Goal: Task Accomplishment & Management: Use online tool/utility

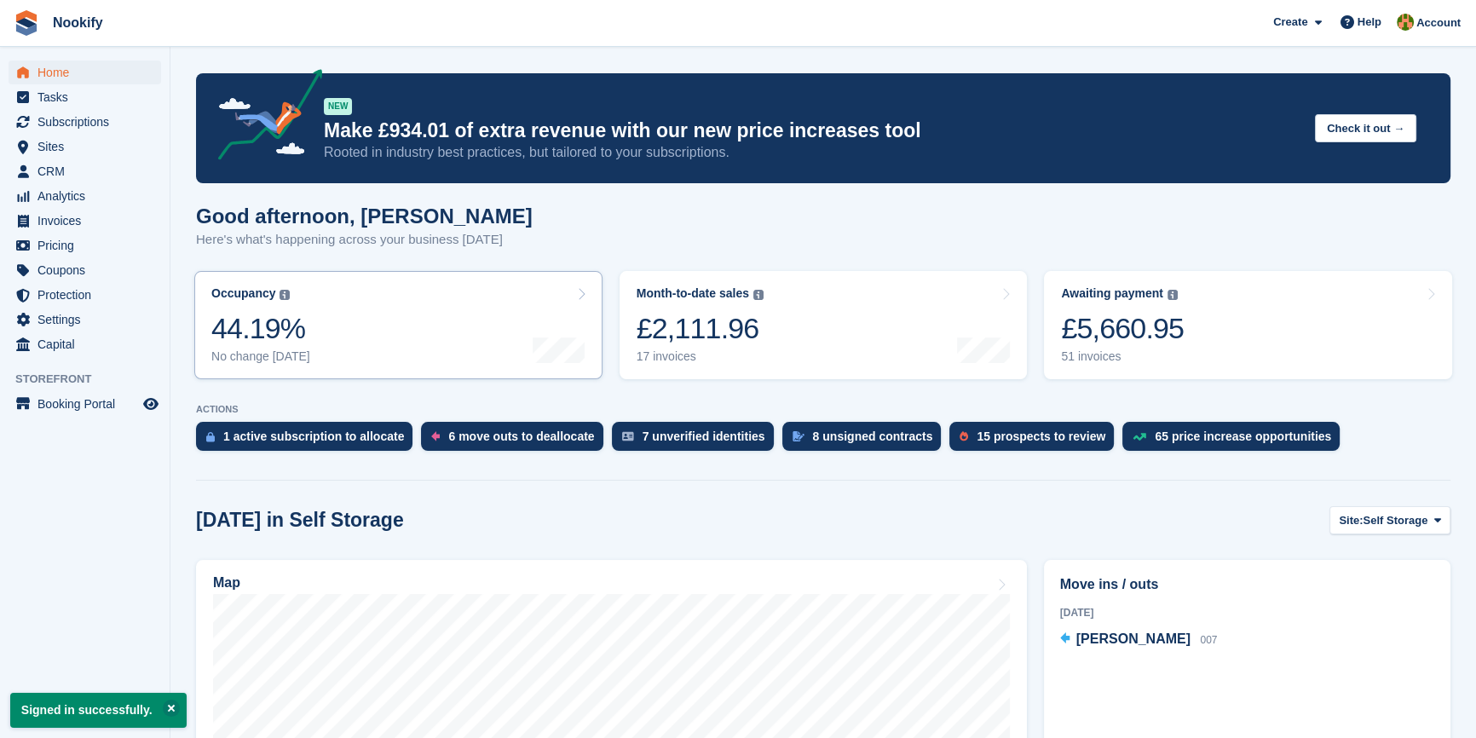
scroll to position [309, 0]
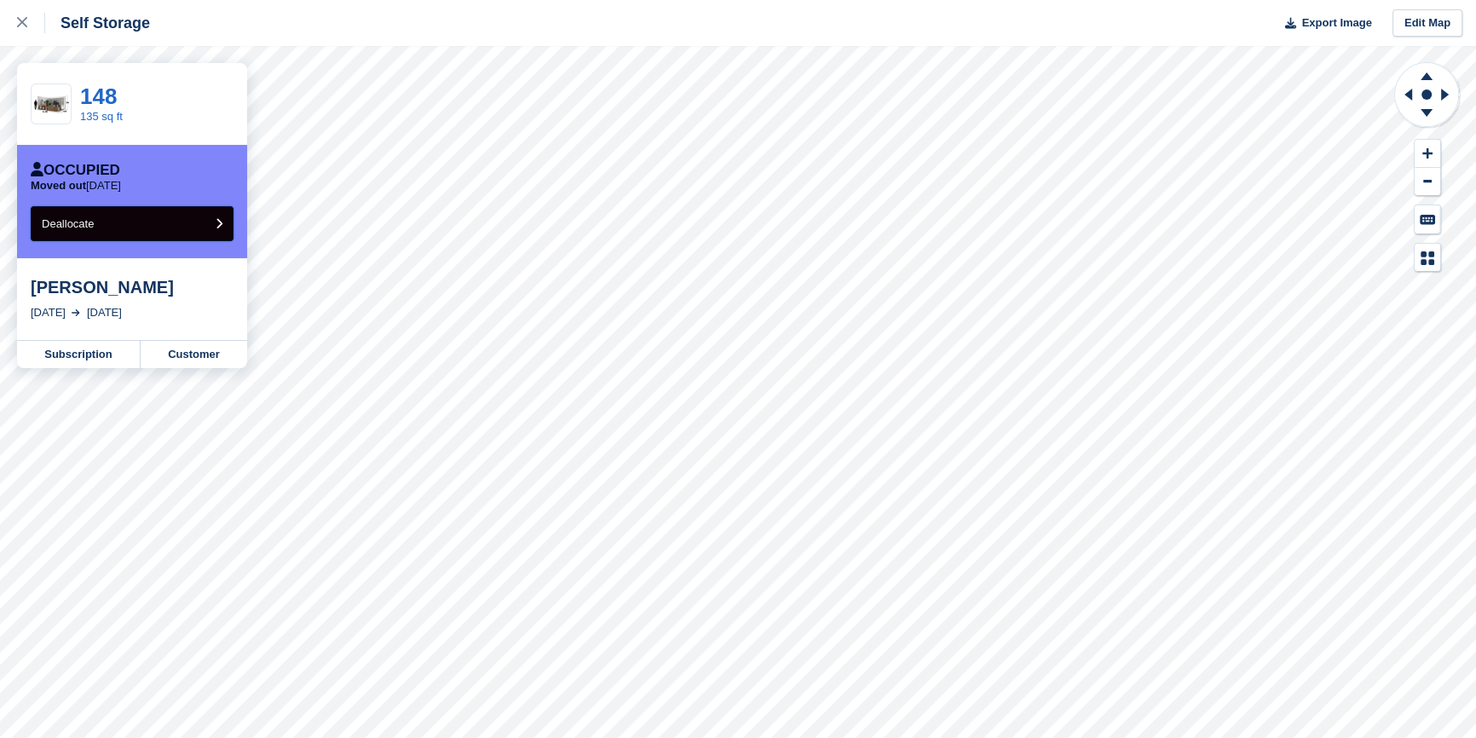
click at [139, 223] on button "Deallocate" at bounding box center [132, 223] width 203 height 35
click at [133, 225] on button "Deallocate" at bounding box center [132, 223] width 203 height 35
click at [94, 220] on button "Deallocate" at bounding box center [132, 223] width 203 height 35
click at [133, 224] on button "Deallocate" at bounding box center [132, 223] width 203 height 35
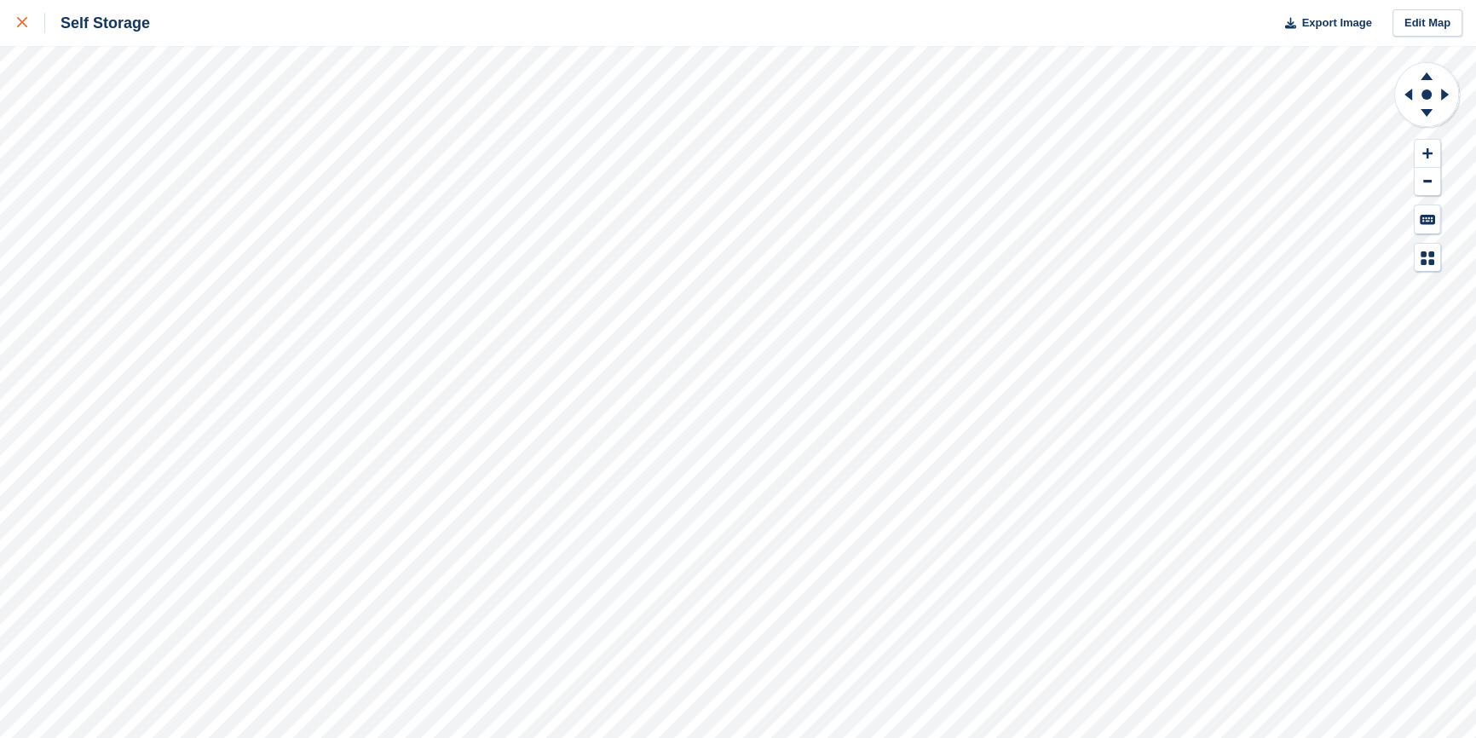
click at [14, 21] on link at bounding box center [22, 23] width 45 height 46
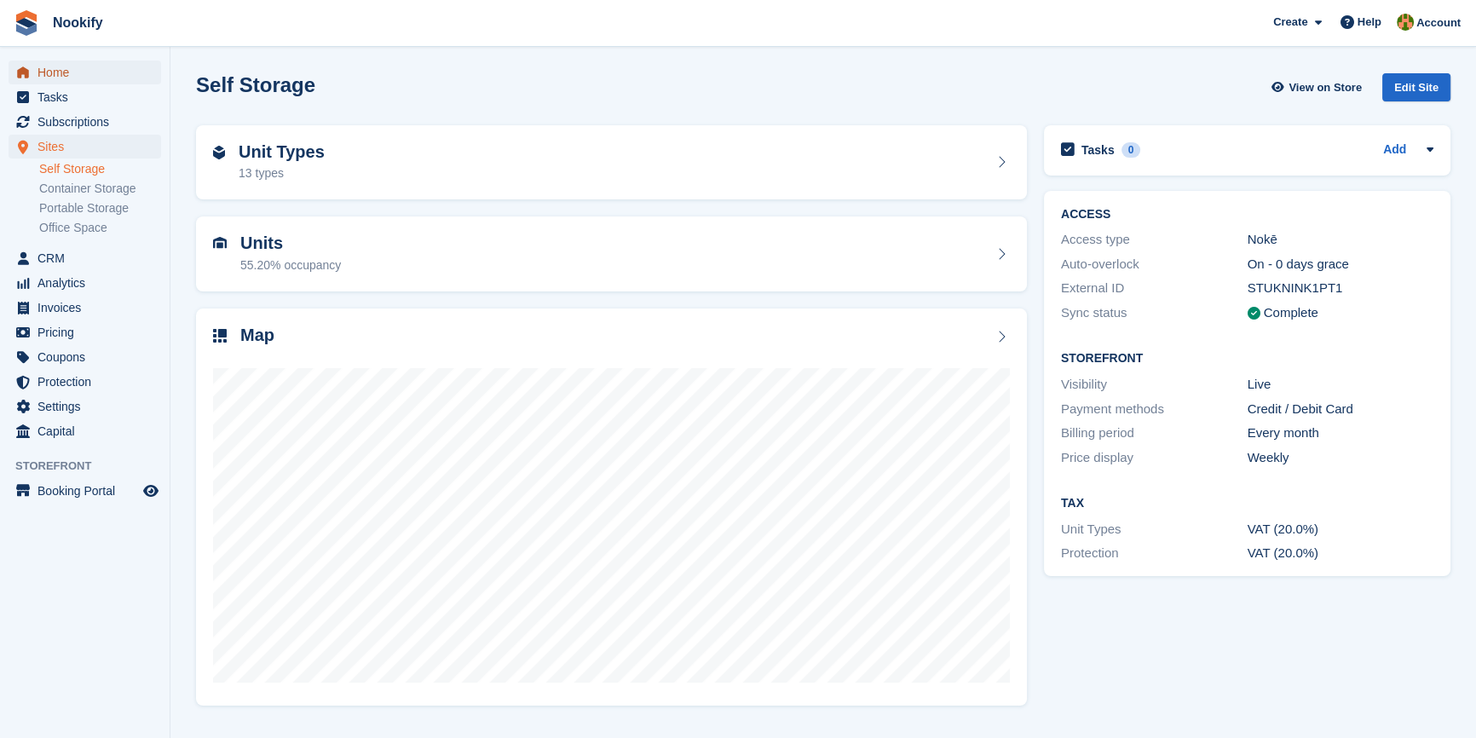
click at [61, 76] on span "Home" at bounding box center [88, 73] width 102 height 24
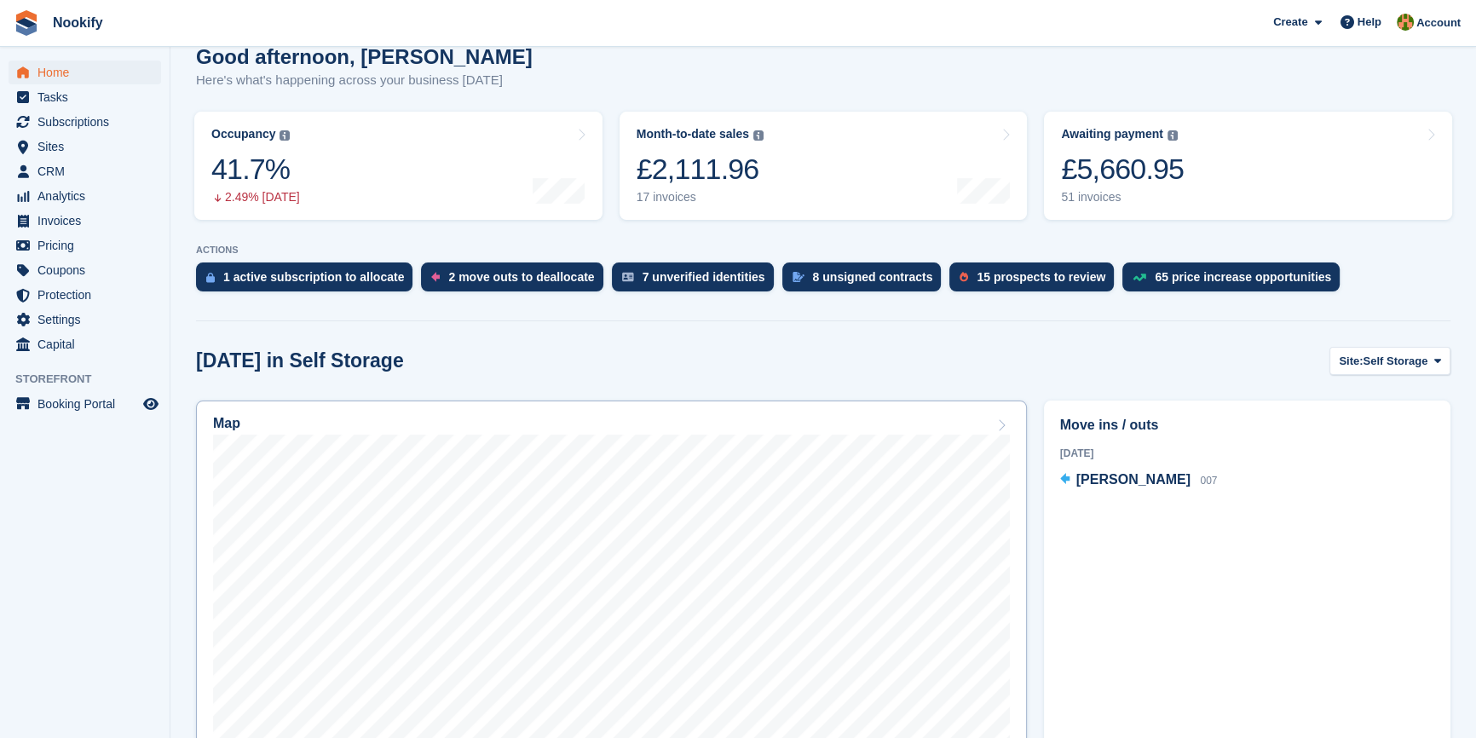
scroll to position [309, 0]
